Goal: Task Accomplishment & Management: Complete application form

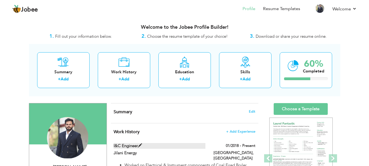
click at [138, 145] on span at bounding box center [140, 145] width 4 height 4
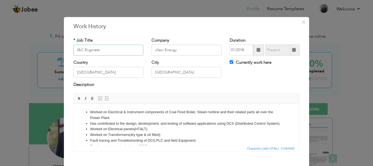
click at [81, 50] on input "I&C Engineer" at bounding box center [108, 49] width 70 height 11
type input "E&I Engineer"
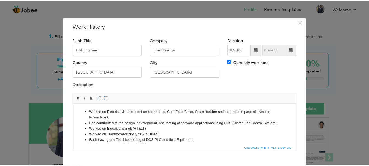
scroll to position [30, 0]
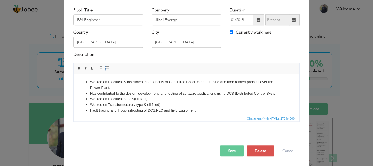
click at [230, 148] on button "Save" at bounding box center [232, 150] width 24 height 11
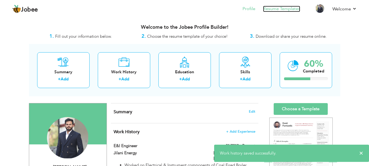
click at [275, 10] on link "Resume Templates" at bounding box center [281, 9] width 37 height 6
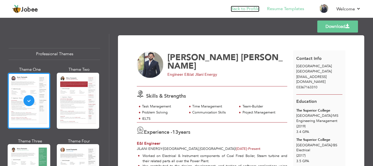
click at [243, 9] on link "Back to Profile" at bounding box center [245, 9] width 29 height 6
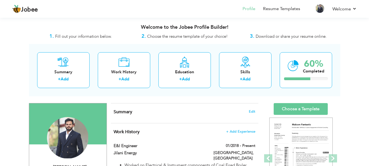
scroll to position [98, 0]
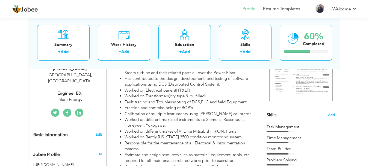
drag, startPoint x: 371, startPoint y: 26, endPoint x: 372, endPoint y: 58, distance: 31.1
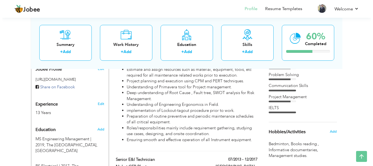
scroll to position [187, 0]
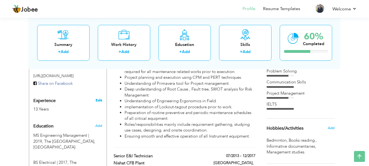
click at [99, 98] on link "Edit" at bounding box center [98, 100] width 7 height 5
type input "Najmul"
type input "[PERSON_NAME]"
type input "03367163310"
select select "number:166"
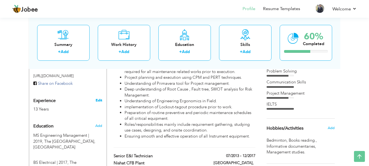
type input "[GEOGRAPHIC_DATA]"
select select "number:15"
type input "Jilani Energy"
type input "Engineer E&I"
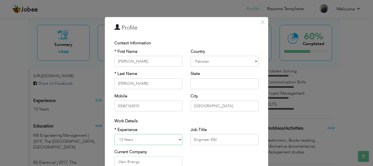
click at [122, 139] on select "Entry Level Less than 1 Year 1 Year 2 Years 3 Years 4 Years 5 Years 6 Years 7 Y…" at bounding box center [148, 139] width 68 height 11
select select "number:14"
click at [114, 134] on select "Entry Level Less than 1 Year 1 Year 2 Years 3 Years 4 Years 5 Years 6 Years 7 Y…" at bounding box center [148, 139] width 68 height 11
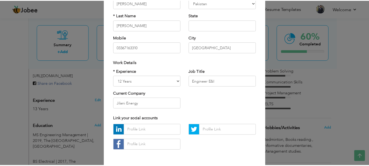
scroll to position [68, 0]
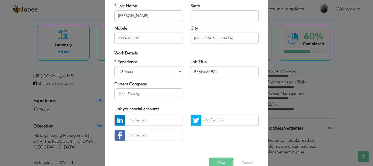
click at [222, 164] on button "Save" at bounding box center [221, 162] width 24 height 11
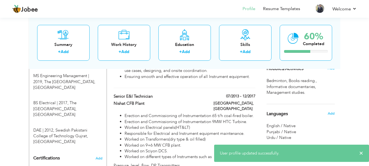
scroll to position [252, 0]
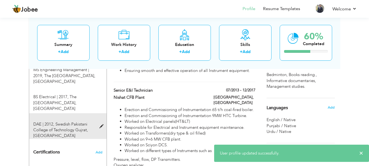
click at [64, 121] on span "Swedish Pakistani College of Technology Gujrat, Gujrat" at bounding box center [60, 129] width 55 height 17
type input "DAE"
type input "2012"
type input "Swedish Pakistani College of Technology Gujrat"
type input "69"
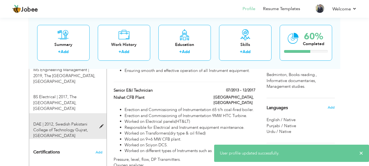
radio input "true"
type input "Gujrat"
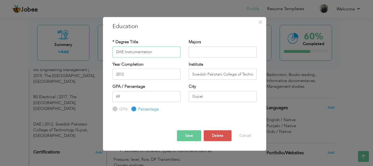
click at [138, 53] on input "DAE Instrumentation" at bounding box center [146, 51] width 68 height 11
type input "DAE"
click at [198, 49] on input "text" at bounding box center [223, 51] width 68 height 11
paste input "Instrumentation"
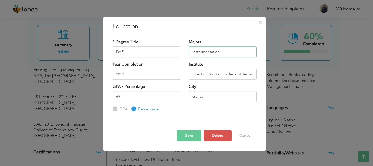
type input "Instrumentation"
click at [187, 133] on button "Save" at bounding box center [189, 135] width 24 height 11
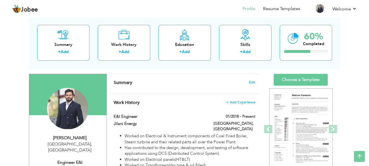
scroll to position [0, 0]
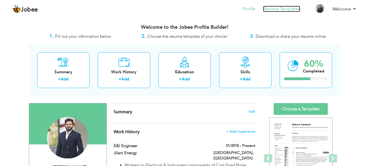
click at [271, 8] on link "Resume Templates" at bounding box center [281, 9] width 37 height 6
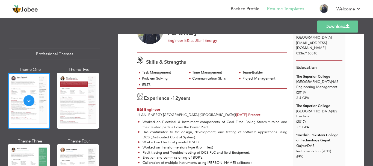
scroll to position [32, 0]
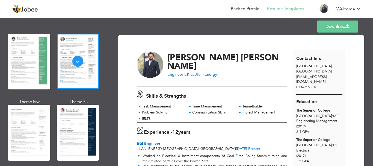
scroll to position [159, 0]
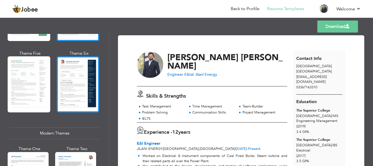
click at [84, 67] on div at bounding box center [78, 84] width 43 height 56
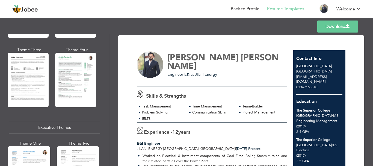
scroll to position [332, 0]
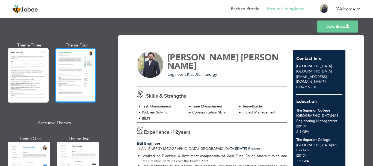
click at [83, 82] on div at bounding box center [75, 75] width 41 height 54
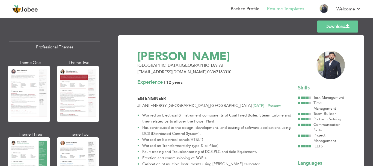
scroll to position [0, 0]
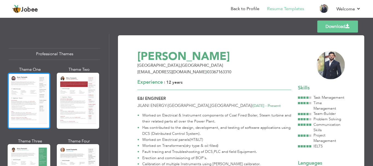
click at [44, 91] on div at bounding box center [29, 101] width 43 height 56
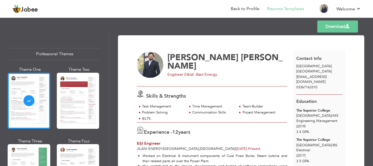
click at [338, 22] on link "Download" at bounding box center [337, 26] width 41 height 12
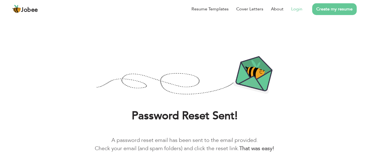
click at [300, 9] on link "Login" at bounding box center [296, 9] width 11 height 7
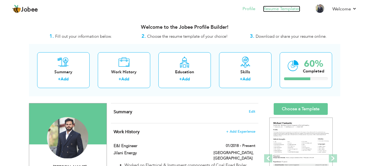
click at [279, 7] on link "Resume Templates" at bounding box center [281, 9] width 37 height 6
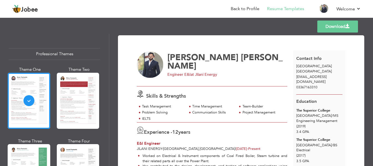
click at [331, 23] on link "Download" at bounding box center [337, 26] width 41 height 12
